Goal: Transaction & Acquisition: Purchase product/service

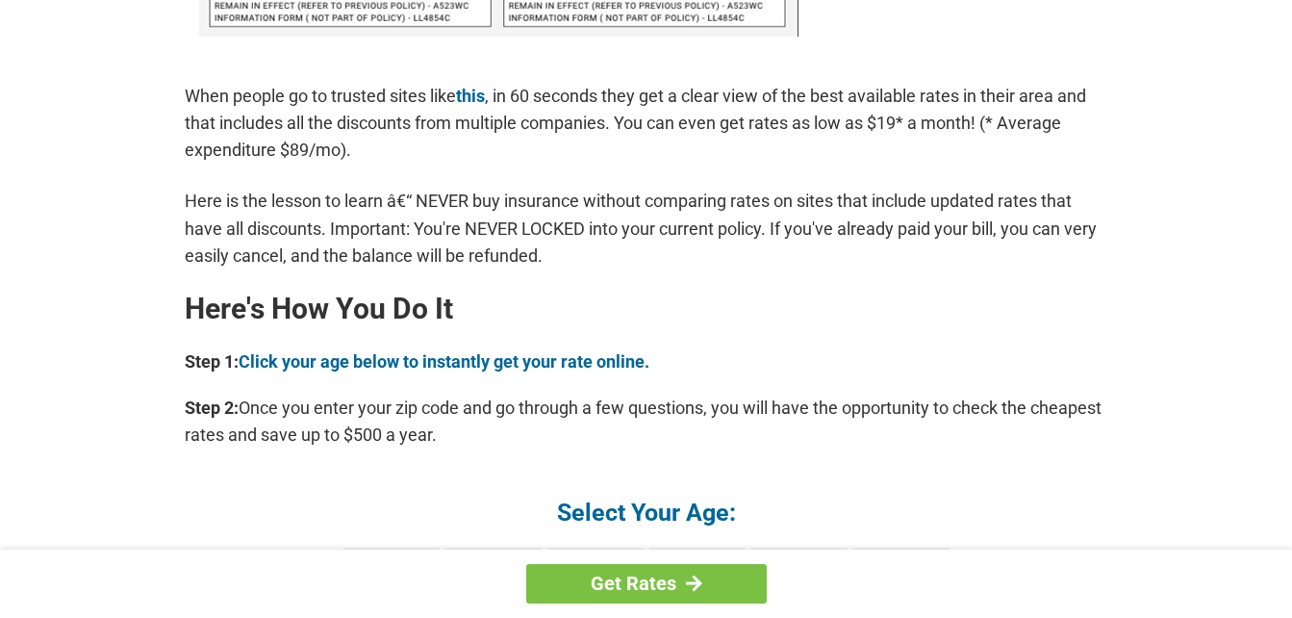
scroll to position [1457, 0]
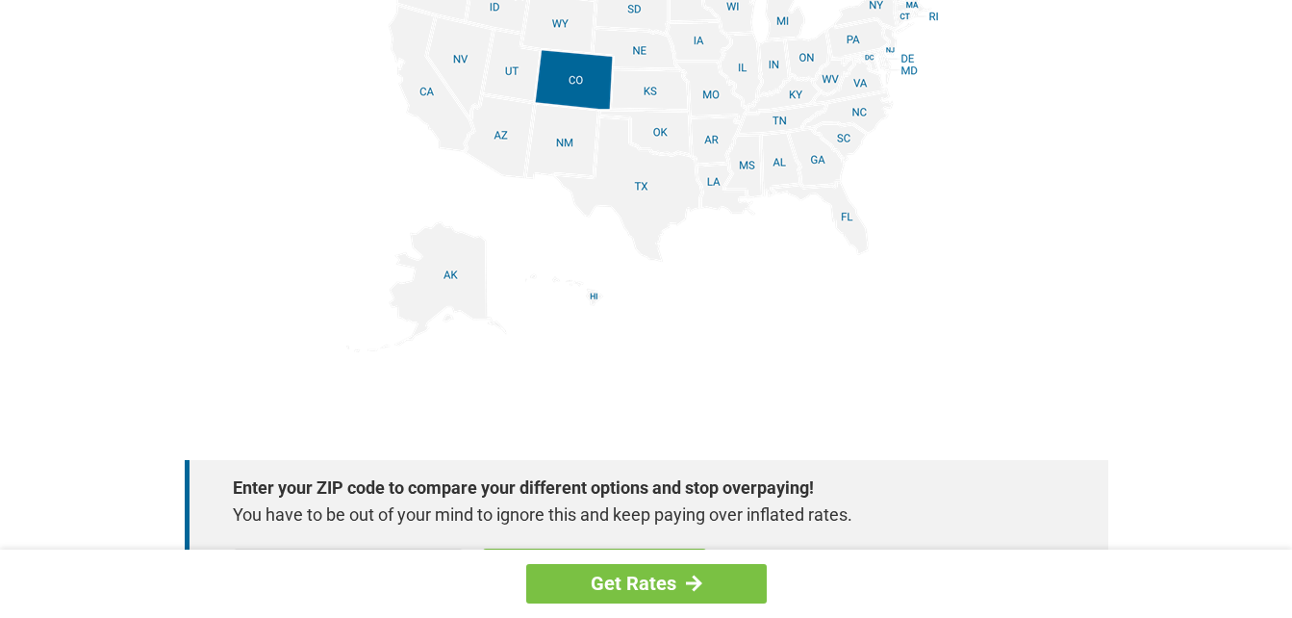
scroll to position [2515, 0]
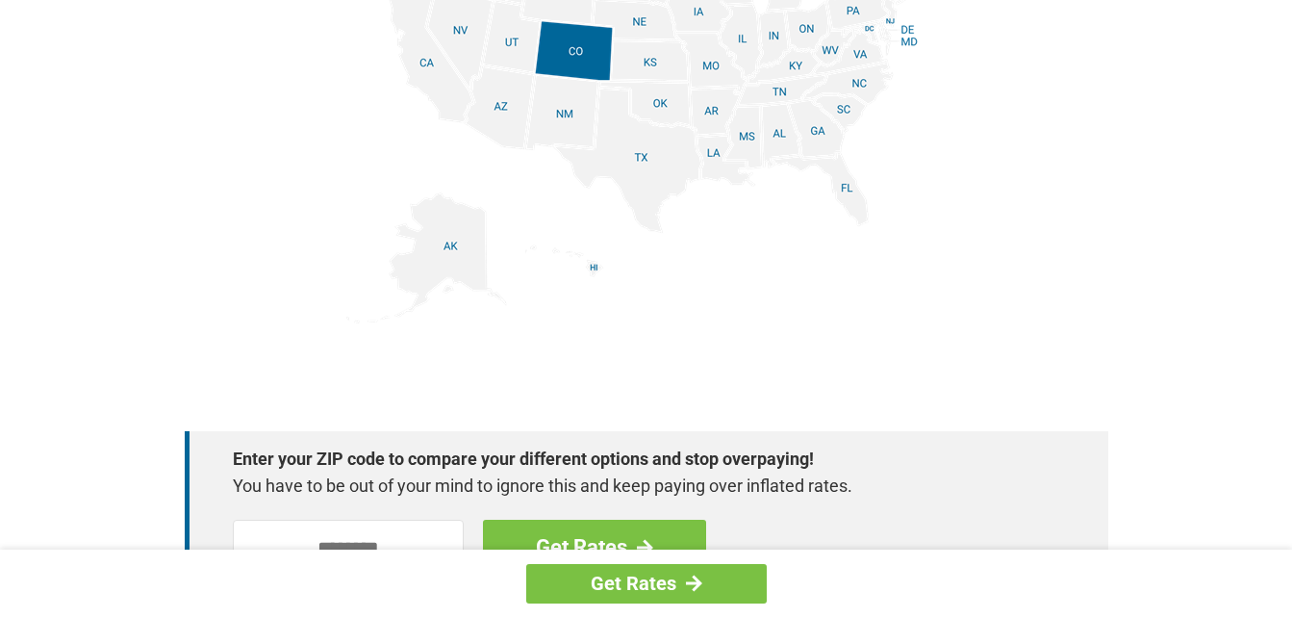
drag, startPoint x: 369, startPoint y: 126, endPoint x: 288, endPoint y: 125, distance: 81.8
click at [284, 132] on form "Select Your Age: 16 - 25 26 - 35 36 - 45 46 - 55 56 - 65 66 + Find My Rate - En…" at bounding box center [647, 30] width 924 height 1119
